Goal: Information Seeking & Learning: Find specific page/section

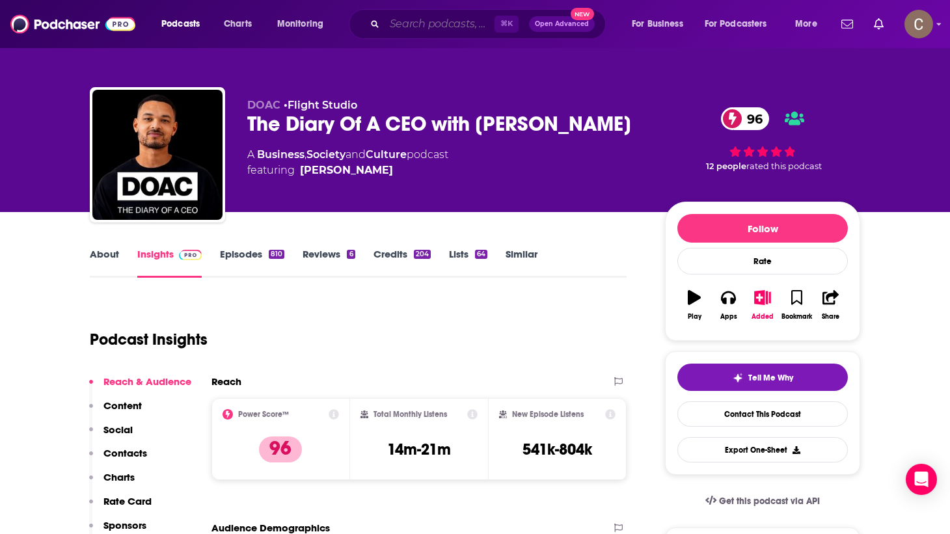
click at [418, 23] on input "Search podcasts, credits, & more..." at bounding box center [439, 24] width 110 height 21
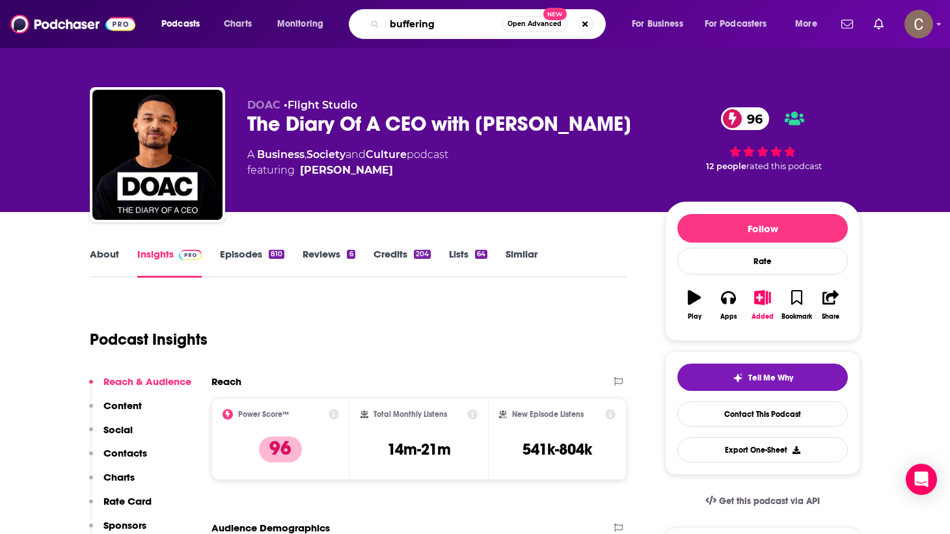
type input "buffering"
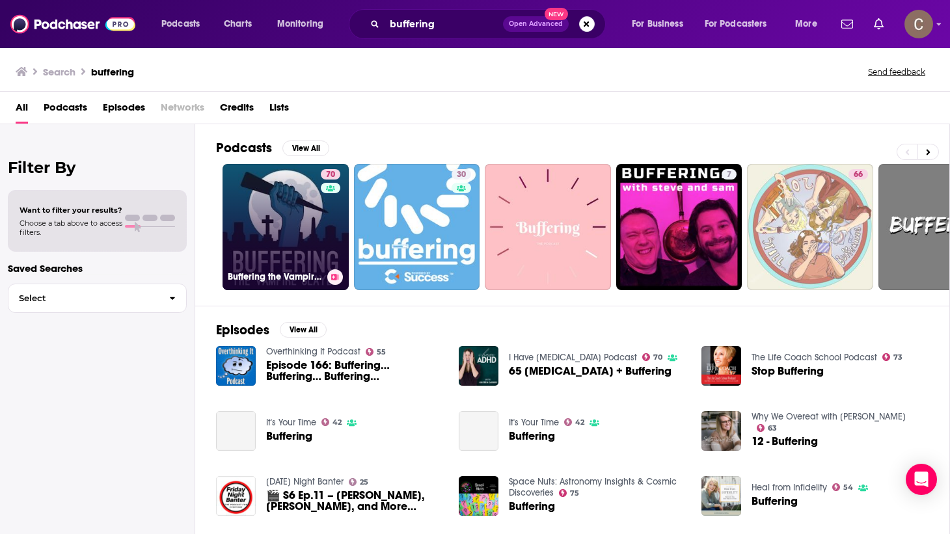
click at [244, 224] on link "70 Buffering the Vampire Slayer | A Buffy the Vampire Slayer Podcast" at bounding box center [285, 227] width 126 height 126
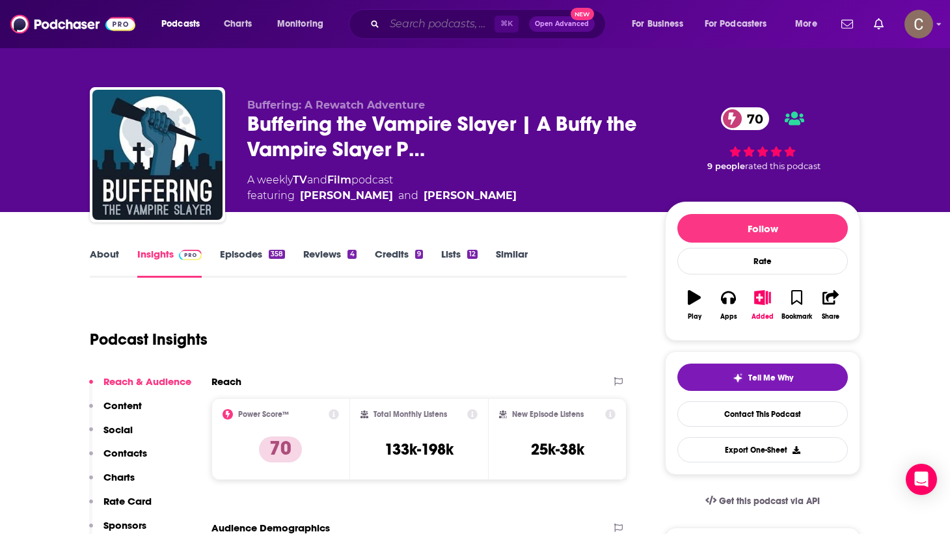
click at [428, 18] on input "Search podcasts, credits, & more..." at bounding box center [439, 24] width 110 height 21
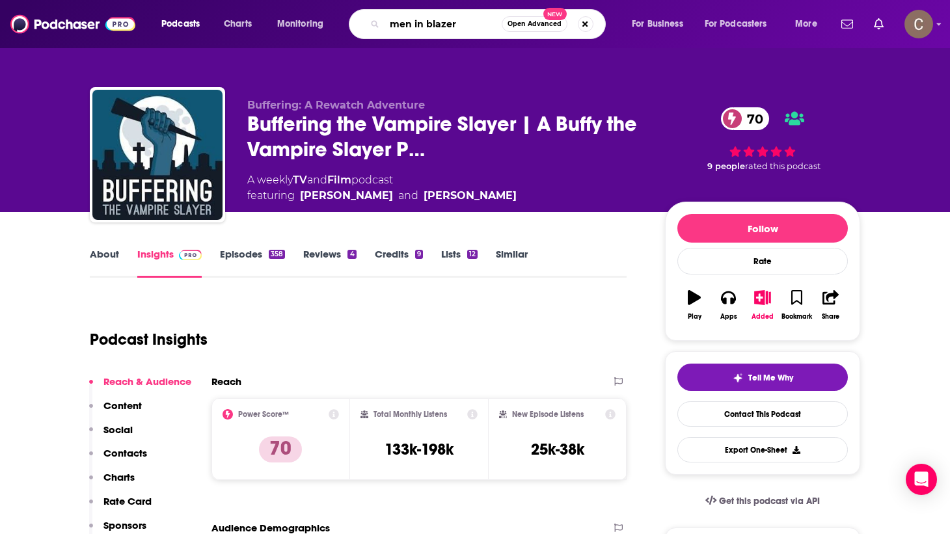
type input "men in blazers"
